Goal: Task Accomplishment & Management: Manage account settings

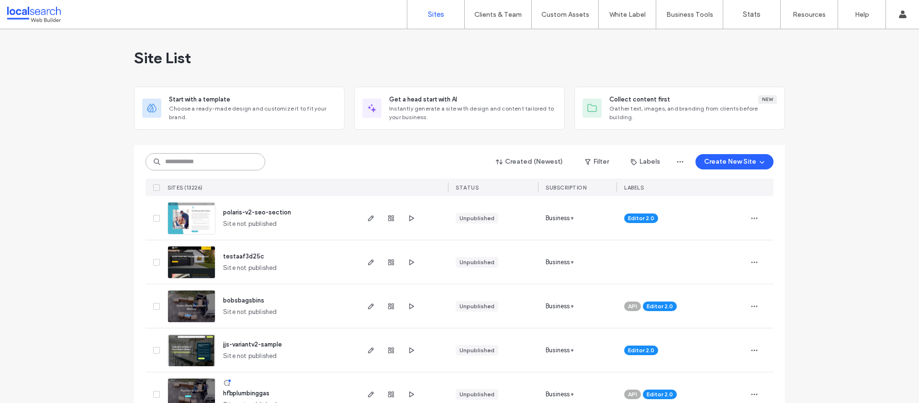
click at [203, 162] on input at bounding box center [206, 161] width 120 height 17
paste input "********"
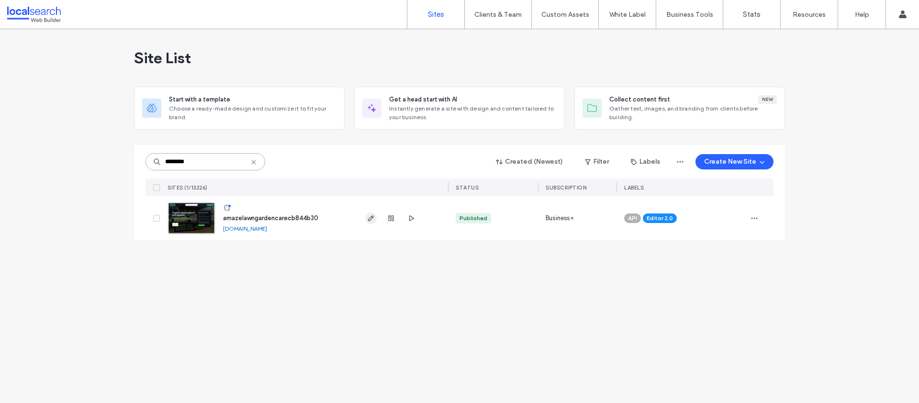
type input "********"
click at [369, 218] on use "button" at bounding box center [371, 218] width 6 height 6
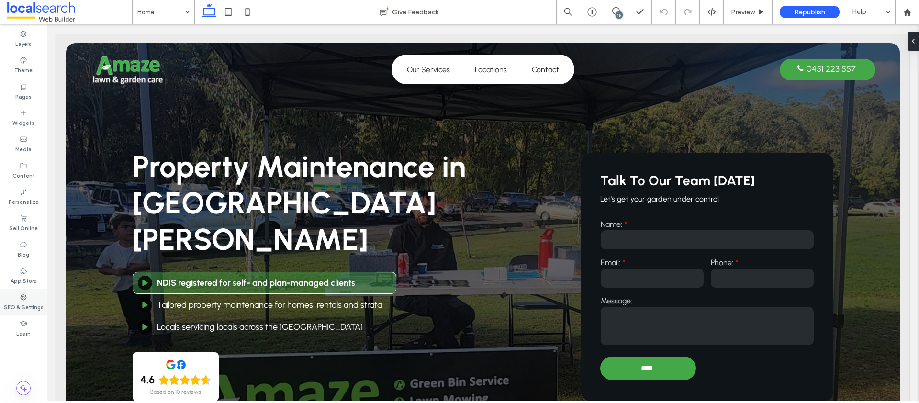
click at [28, 303] on label "SEO & Settings" at bounding box center [24, 306] width 40 height 11
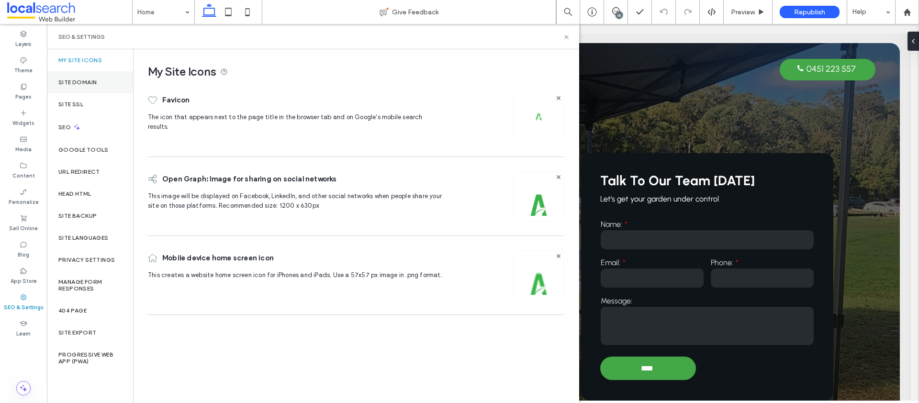
click at [110, 86] on div "Site Domain" at bounding box center [90, 82] width 86 height 22
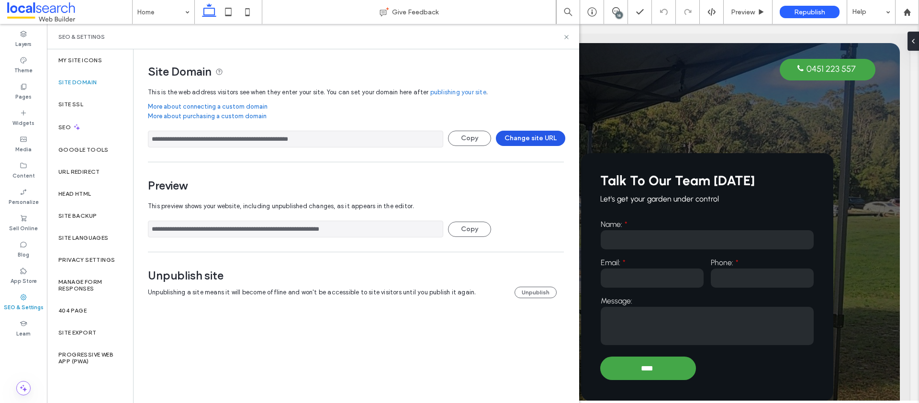
click at [502, 138] on button "Change site URL" at bounding box center [530, 138] width 69 height 15
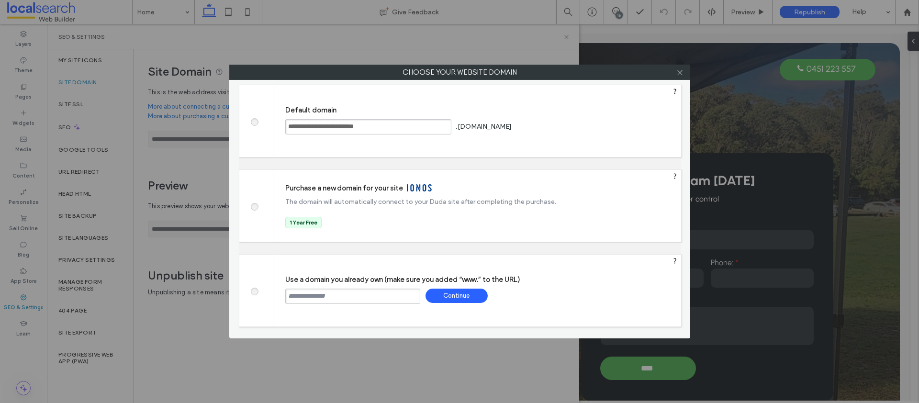
click at [303, 291] on input "text" at bounding box center [352, 296] width 135 height 15
click at [254, 121] on span at bounding box center [254, 120] width 0 height 7
click at [681, 72] on icon at bounding box center [679, 72] width 7 height 7
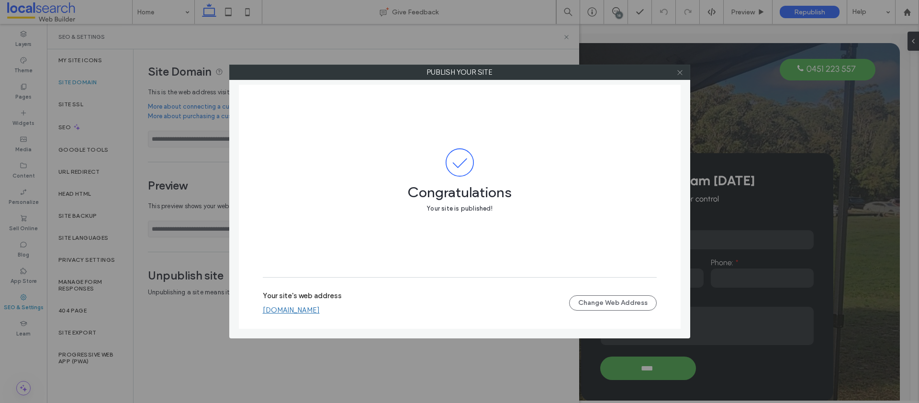
click at [681, 73] on icon at bounding box center [679, 72] width 7 height 7
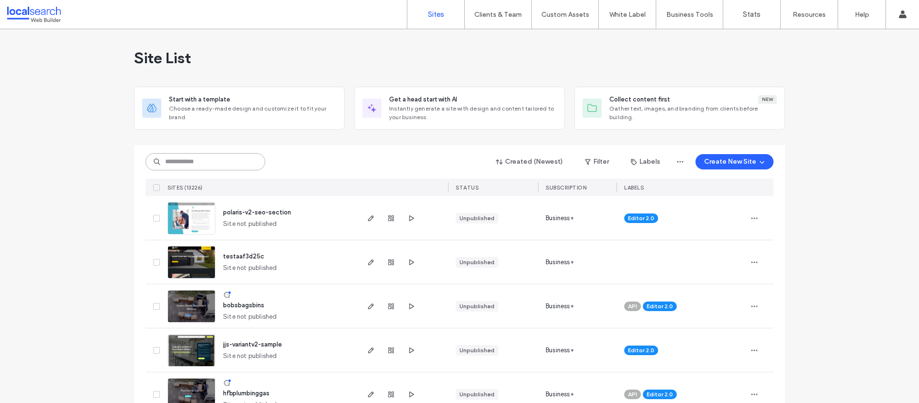
click at [229, 163] on input at bounding box center [206, 161] width 120 height 17
paste input "********"
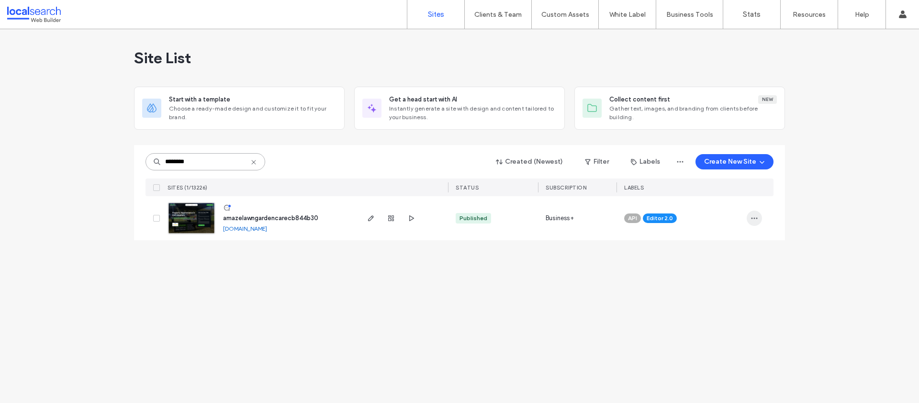
type input "********"
click at [752, 218] on use "button" at bounding box center [755, 218] width 6 height 1
click at [713, 279] on span "Assign Label" at bounding box center [713, 280] width 36 height 10
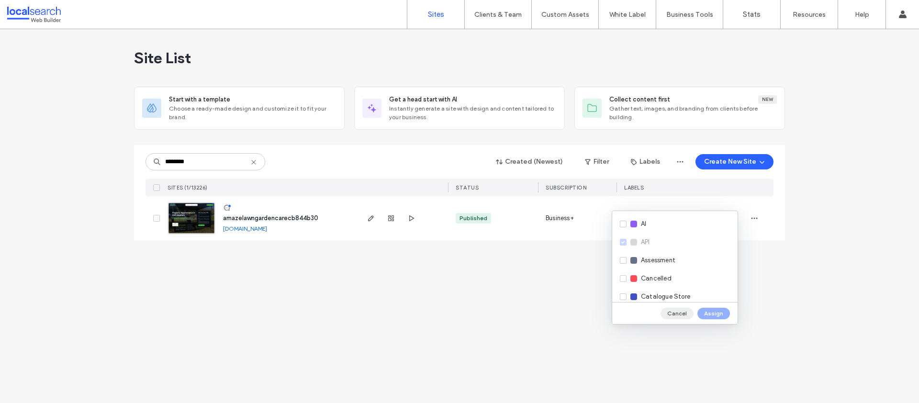
click at [681, 314] on button "Cancel" at bounding box center [677, 313] width 33 height 11
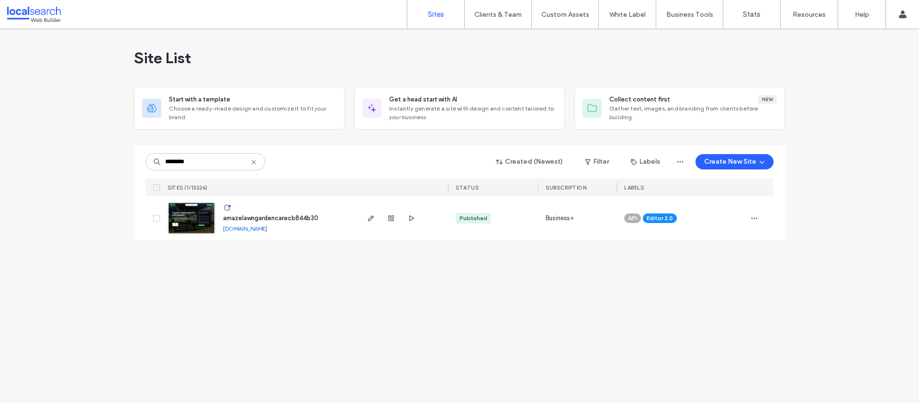
click at [664, 217] on span "Editor 2.0" at bounding box center [660, 218] width 26 height 9
click at [664, 217] on div "API Editor 2.0" at bounding box center [682, 221] width 130 height 44
click at [656, 290] on div "Site List Start with a template Choose a ready-made design and customize it to …" at bounding box center [459, 216] width 919 height 374
click at [662, 220] on span "Editor 2.0" at bounding box center [660, 218] width 26 height 9
click at [662, 220] on div "API Editor 2.0" at bounding box center [682, 221] width 130 height 44
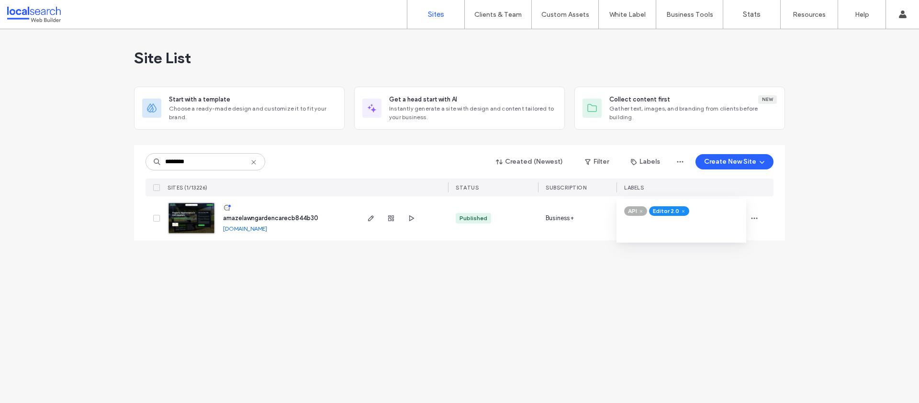
click at [706, 365] on div "Site List Start with a template Choose a ready-made design and customize it to …" at bounding box center [459, 216] width 919 height 374
